Goal: Task Accomplishment & Management: Manage account settings

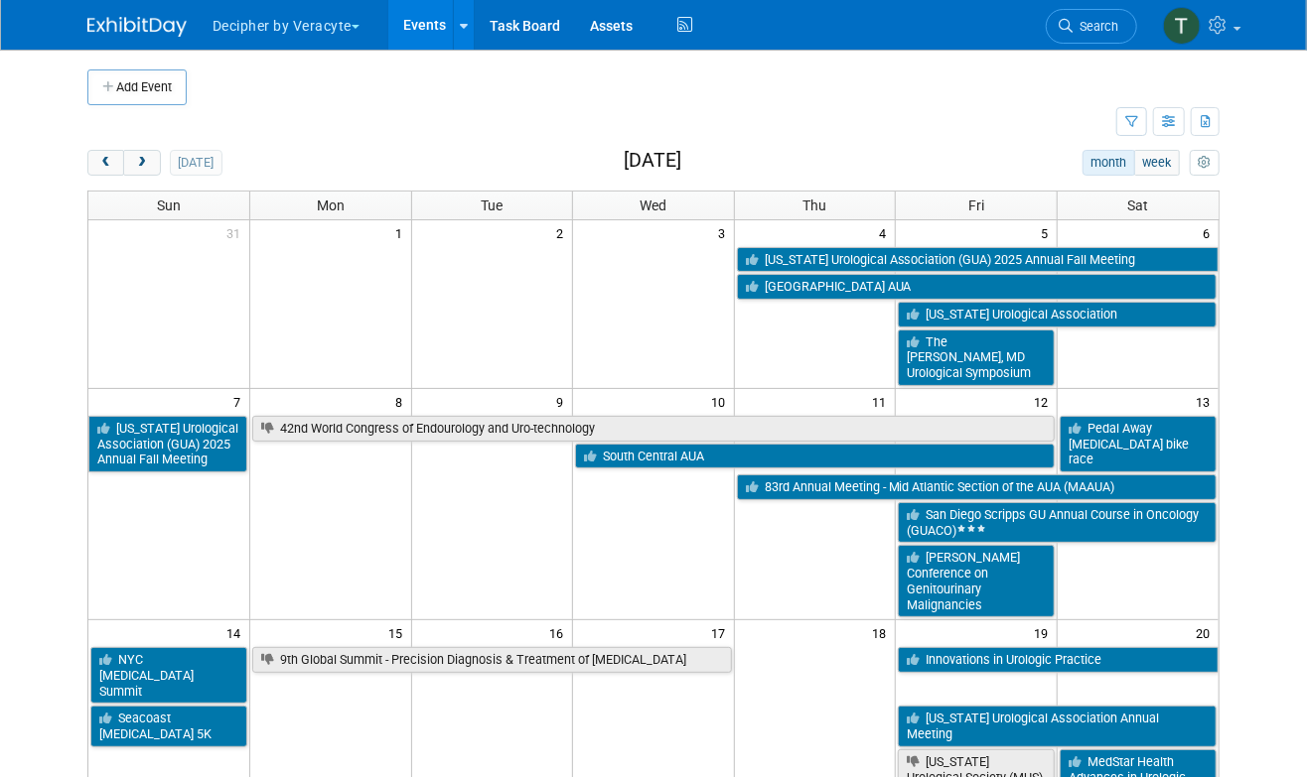
click at [46, 155] on body "Decipher by Veracyte Explore: My Workspaces 2 Go to Workspace: Corporate Events…" at bounding box center [653, 388] width 1307 height 777
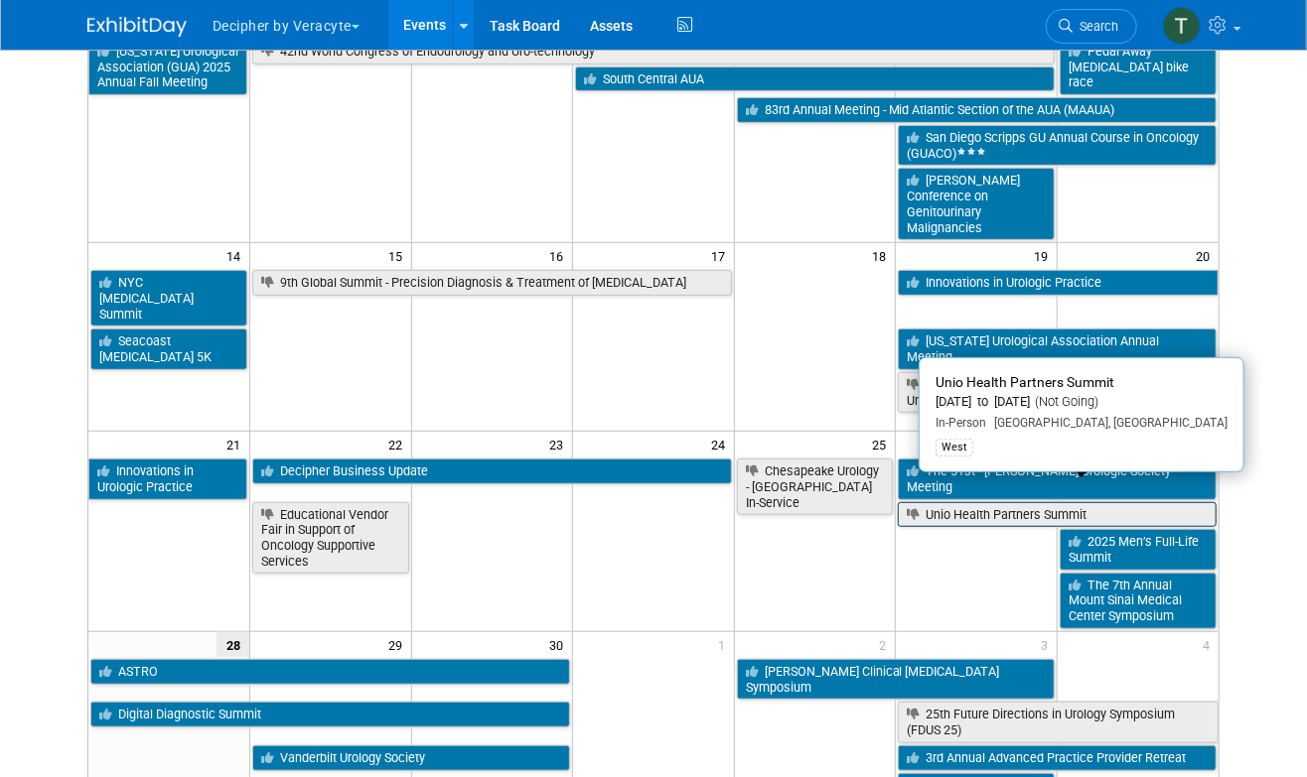
scroll to position [385, 0]
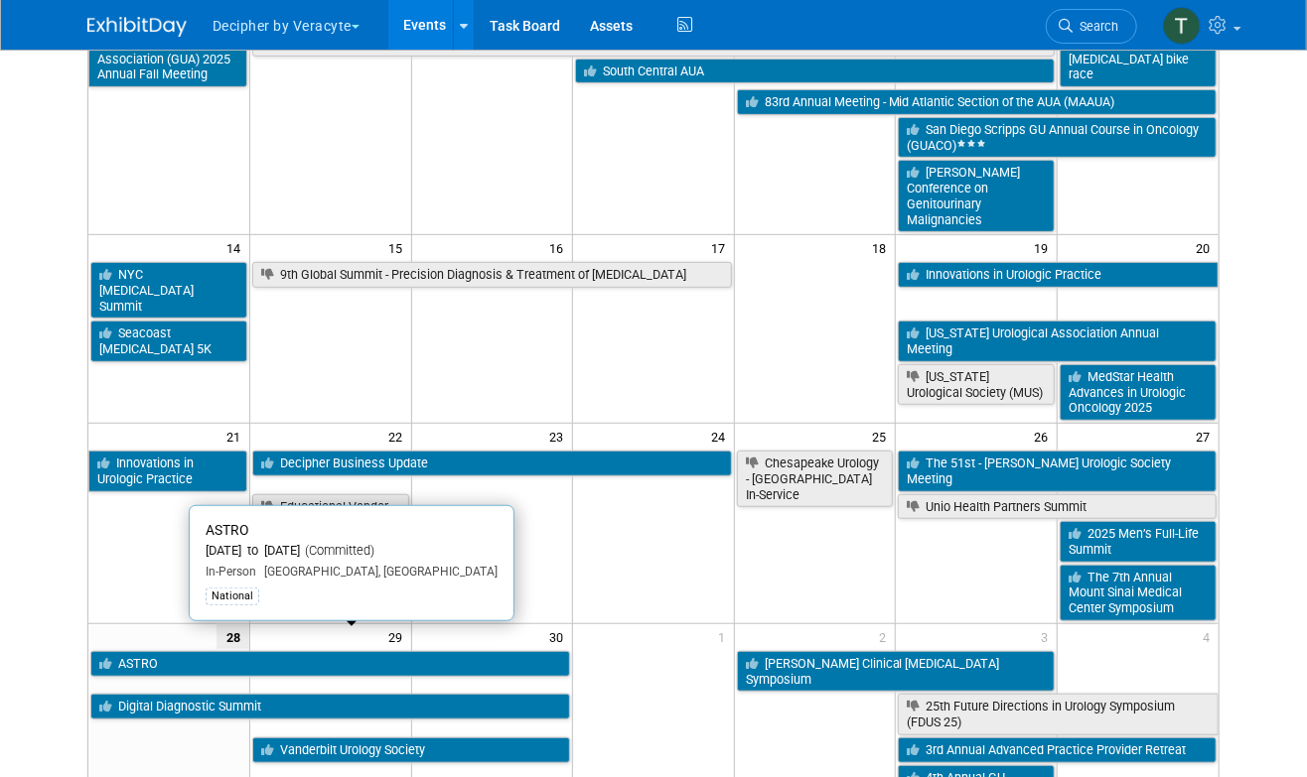
click at [289, 651] on link "ASTRO" at bounding box center [330, 664] width 480 height 26
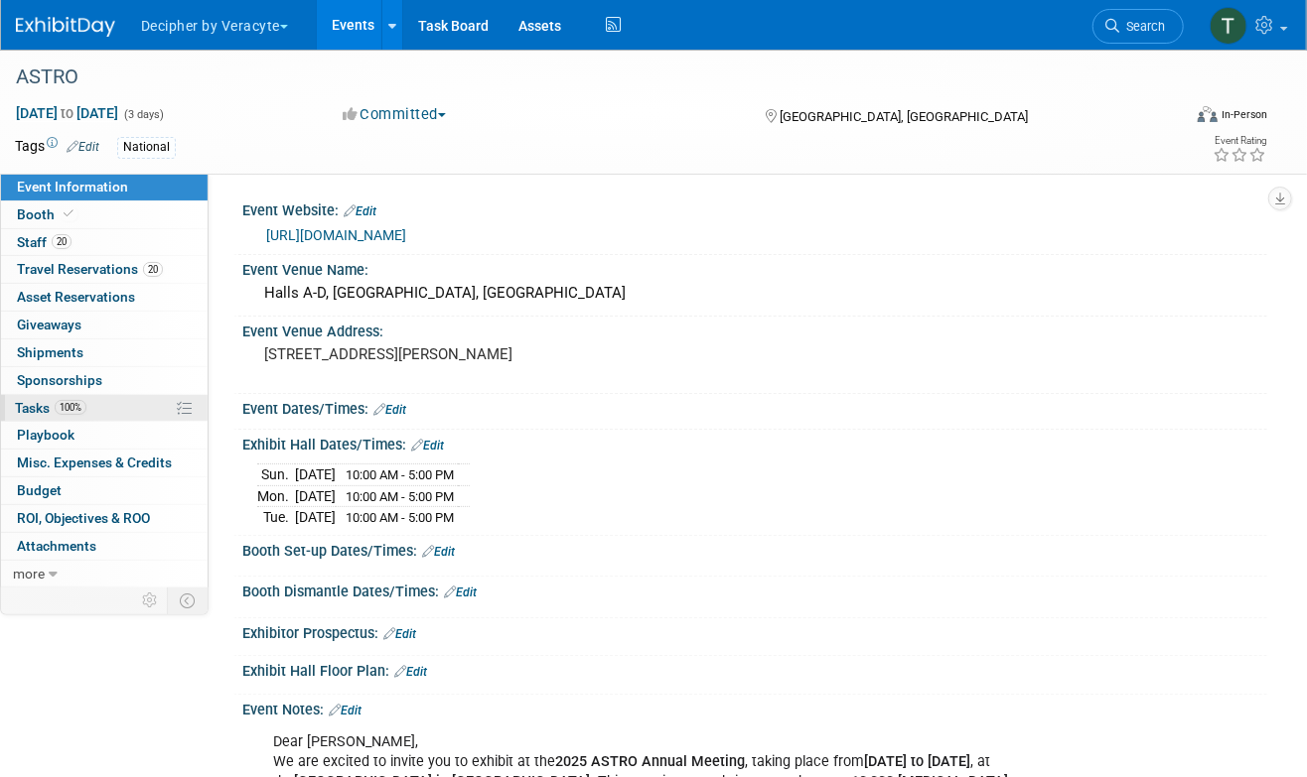
click at [80, 401] on span "100%" at bounding box center [71, 407] width 32 height 15
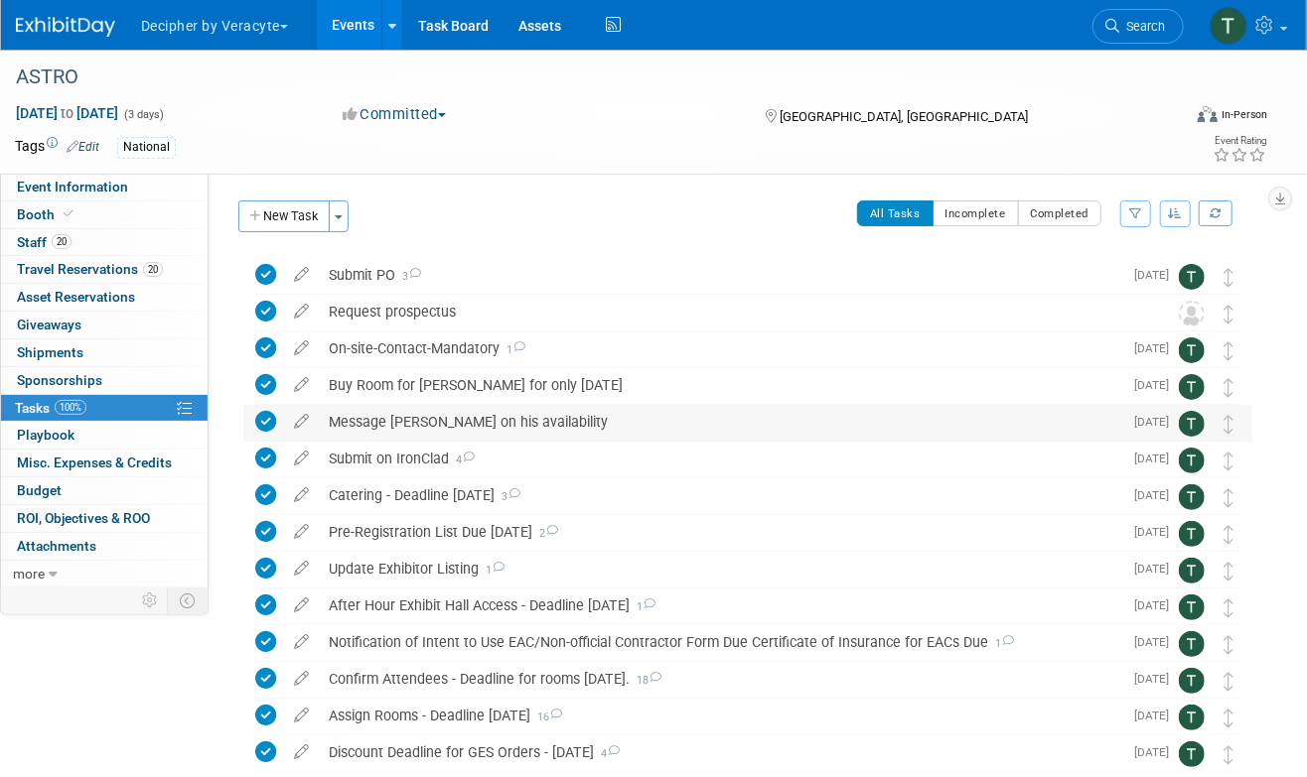
click at [580, 438] on div "Message Elai on his availability" at bounding box center [720, 422] width 803 height 34
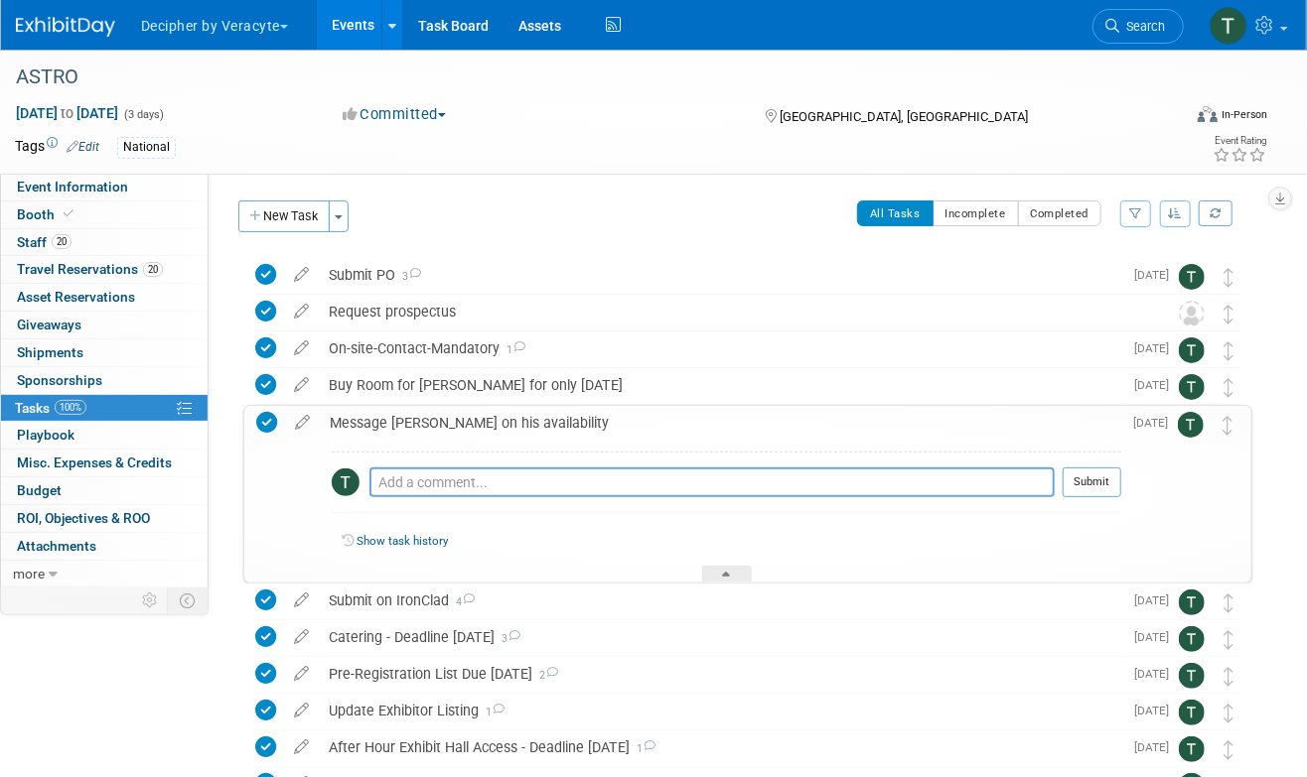
click at [580, 438] on div "Message Elai on his availability" at bounding box center [720, 423] width 801 height 34
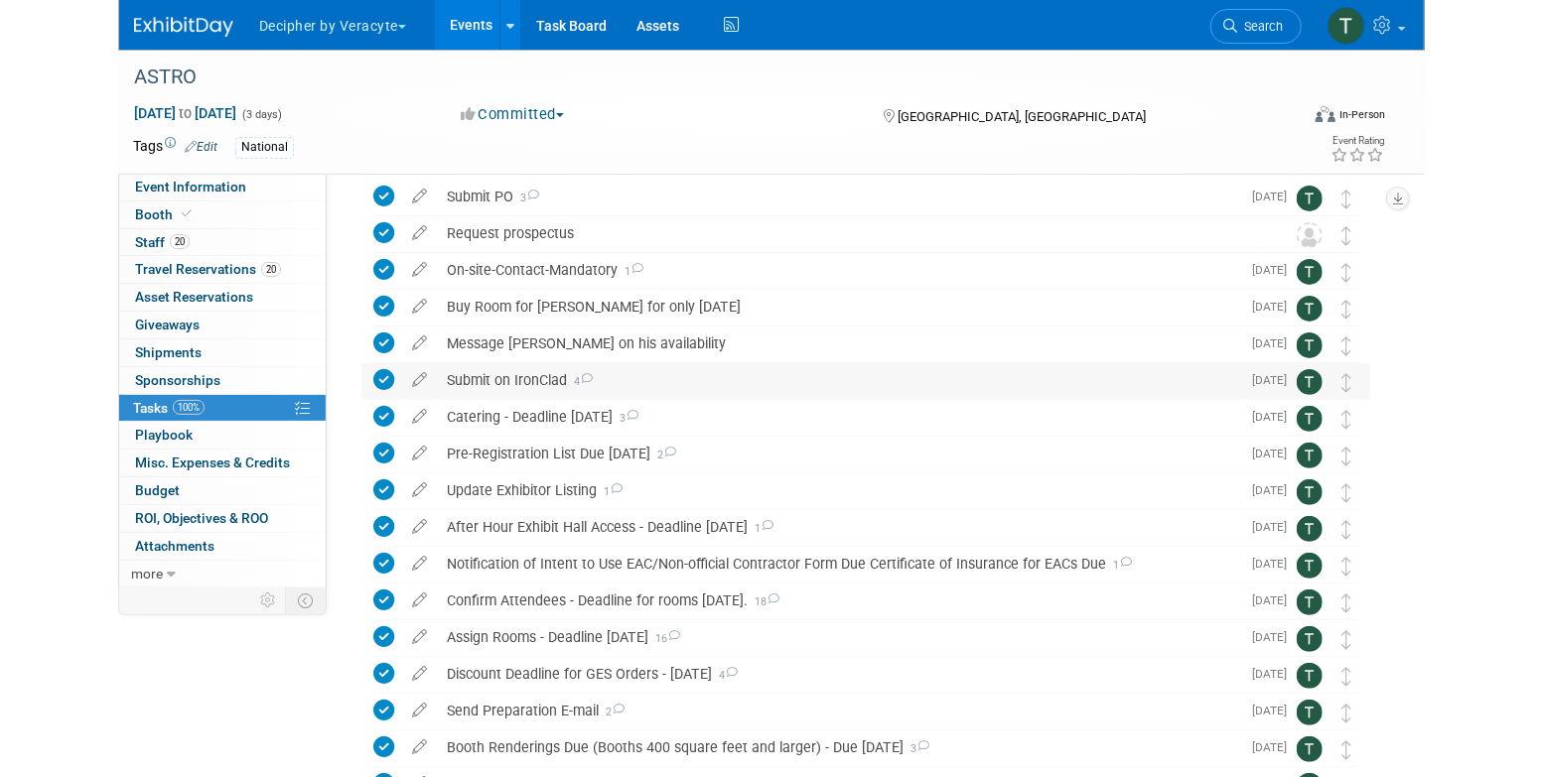
scroll to position [79, 0]
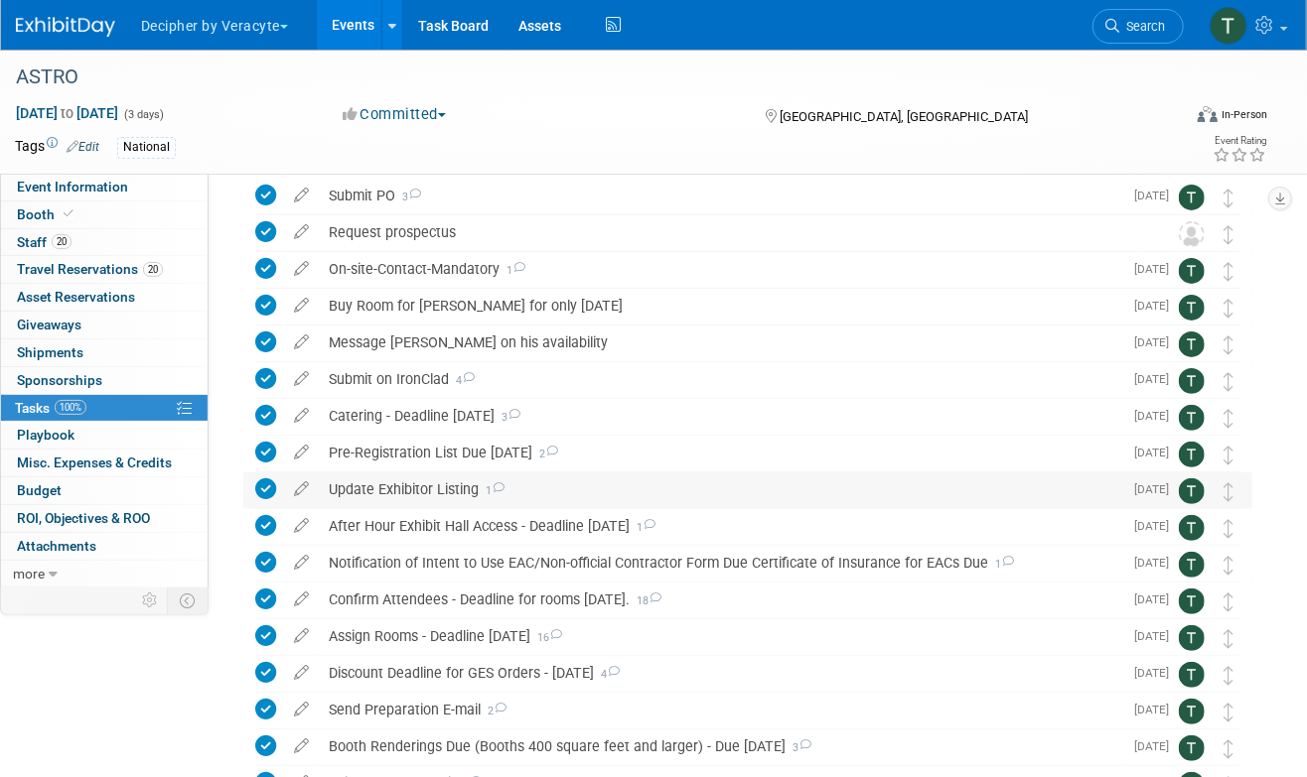
click at [584, 485] on div "Update Exhibitor Listing 1" at bounding box center [720, 490] width 803 height 34
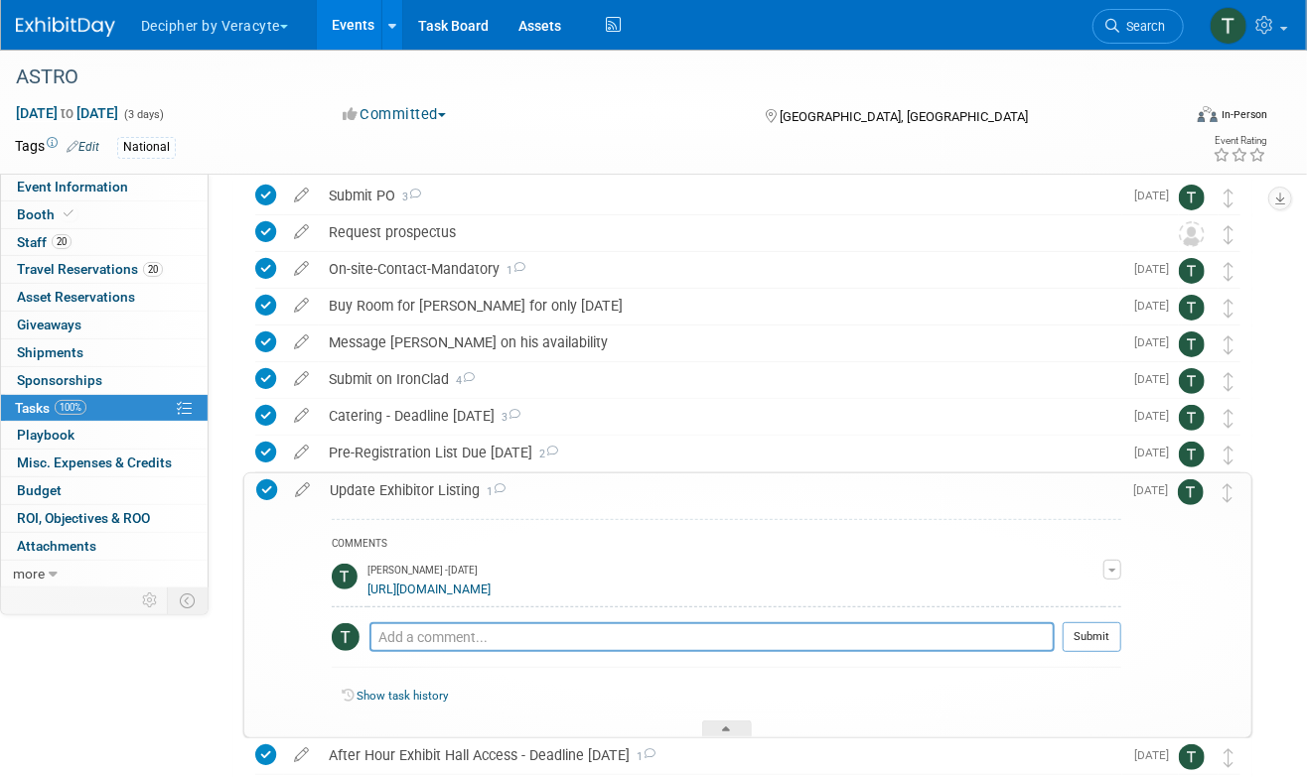
click at [490, 590] on link "https://astro25.myexpoonline.com/dashboard" at bounding box center [428, 590] width 123 height 14
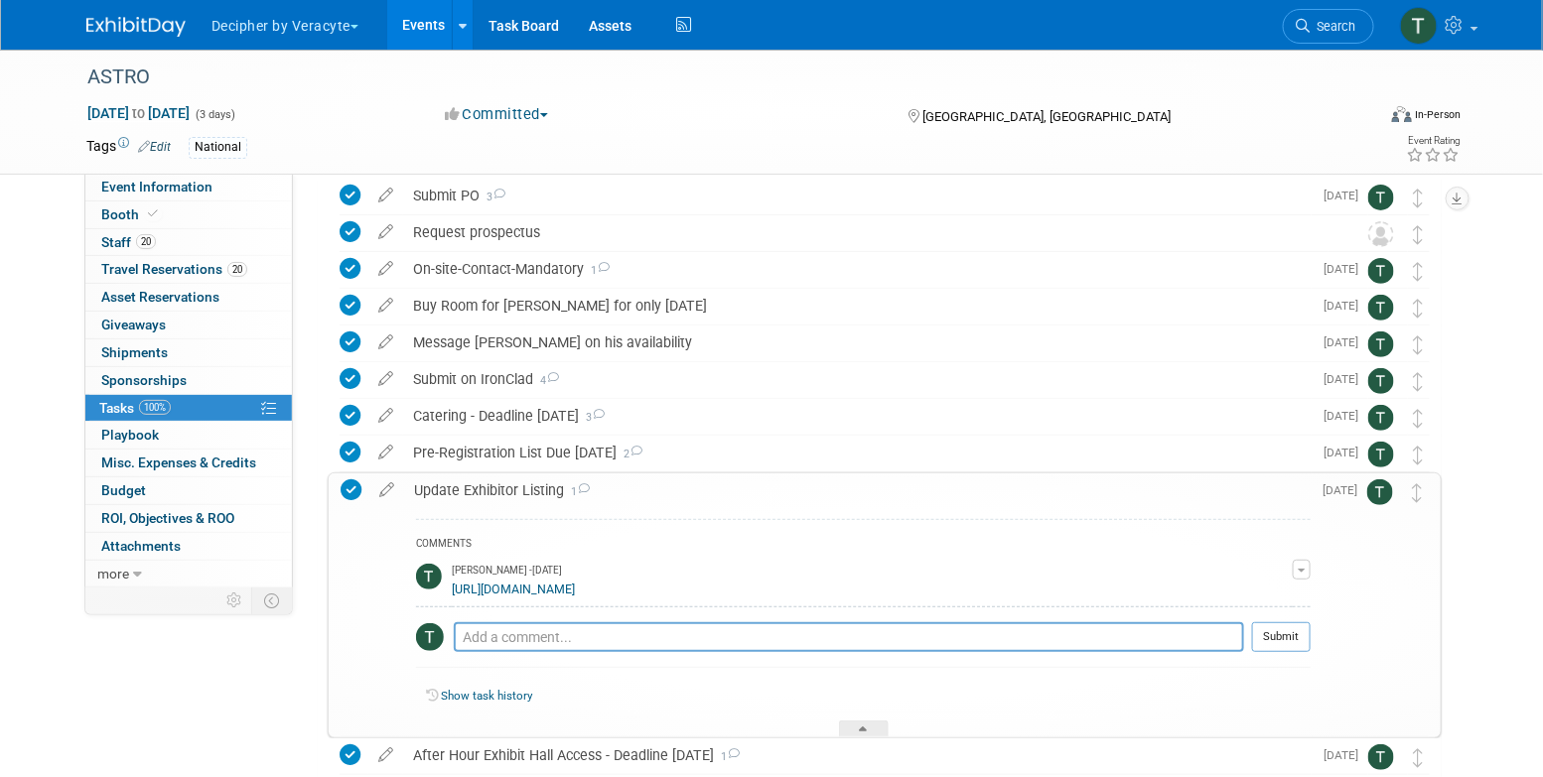
click at [527, 591] on link "https://astro25.myexpoonline.com/dashboard" at bounding box center [513, 590] width 123 height 14
click at [575, 585] on link "https://astro25.myexpoonline.com/dashboard" at bounding box center [513, 590] width 123 height 14
